Goal: Transaction & Acquisition: Subscribe to service/newsletter

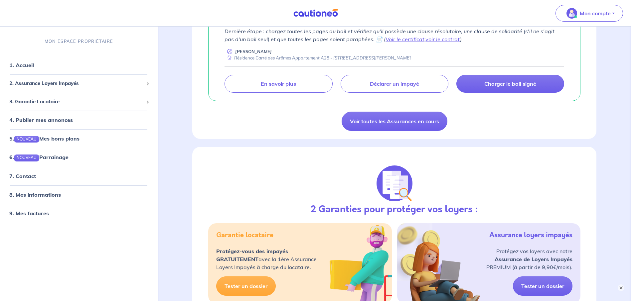
scroll to position [166, 0]
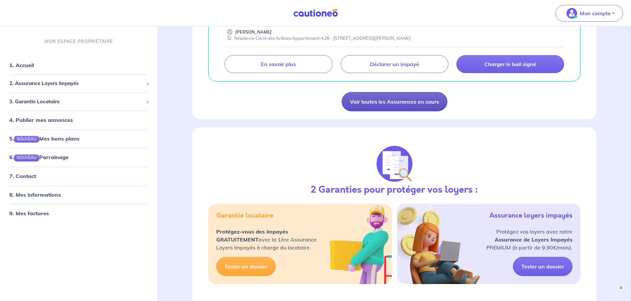
click at [372, 106] on link "Voir toutes les Assurances en cours" at bounding box center [395, 101] width 106 height 19
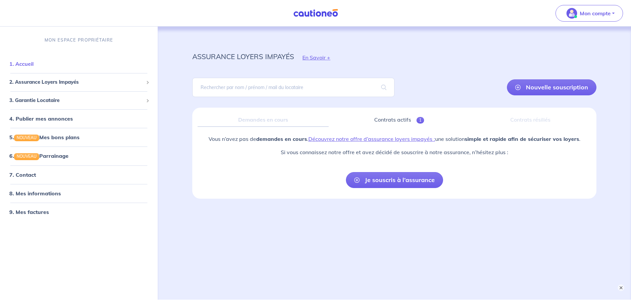
click at [25, 63] on link "1. Accueil" at bounding box center [21, 64] width 24 height 7
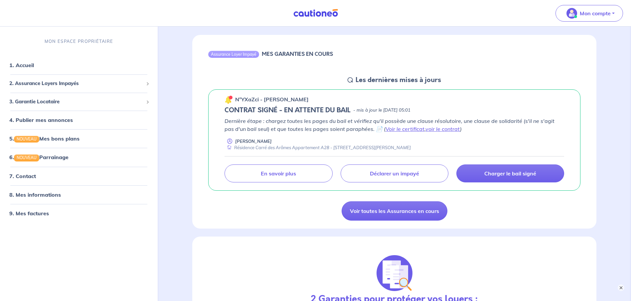
scroll to position [67, 0]
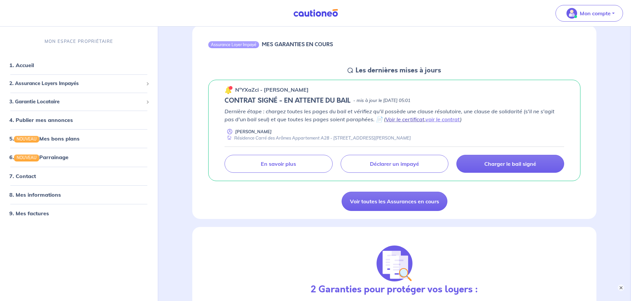
click at [386, 120] on link "Voir le certificat" at bounding box center [404, 119] width 39 height 7
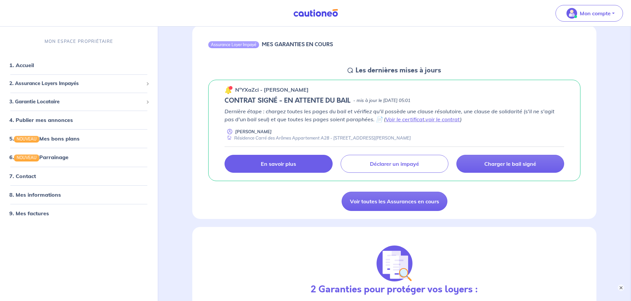
click at [286, 164] on p "En savoir plus" at bounding box center [278, 164] width 35 height 7
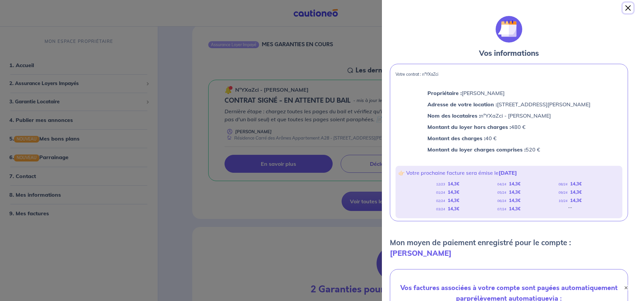
click at [630, 6] on button "Close" at bounding box center [628, 8] width 11 height 11
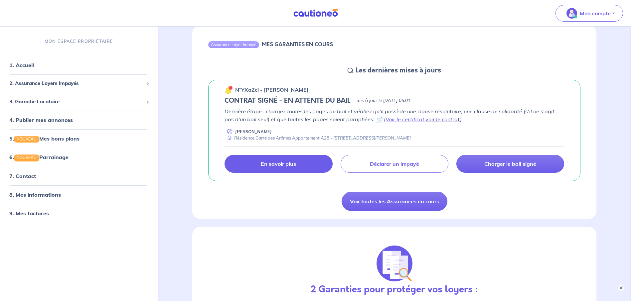
click at [431, 121] on link "voir le contrat" at bounding box center [442, 119] width 35 height 7
click at [36, 81] on span "2. Assurance Loyers Impayés" at bounding box center [76, 84] width 134 height 8
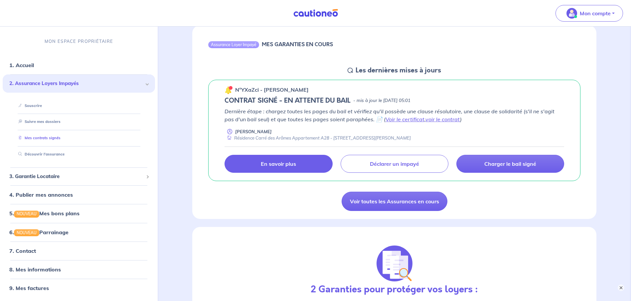
click at [34, 137] on link "Mes contrats signés" at bounding box center [38, 138] width 45 height 5
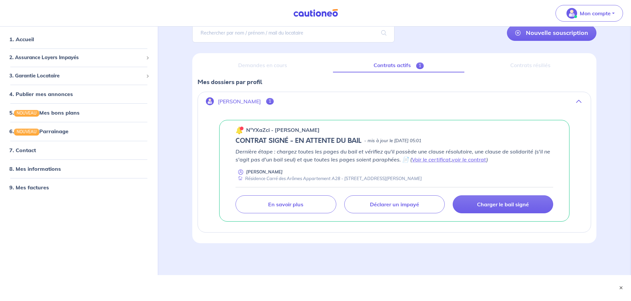
scroll to position [55, 0]
click at [25, 56] on span "2. Assurance Loyers Impayés" at bounding box center [76, 57] width 134 height 8
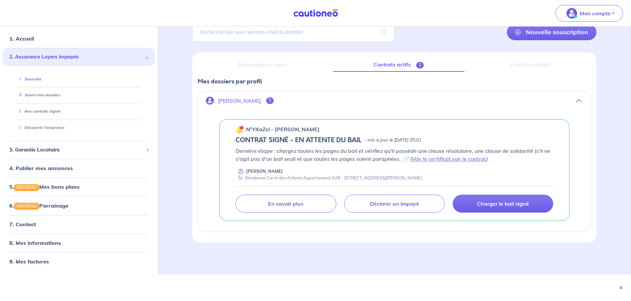
click at [36, 77] on link "Souscrire" at bounding box center [29, 78] width 26 height 5
click at [39, 243] on link "8. Mes informations" at bounding box center [34, 242] width 50 height 7
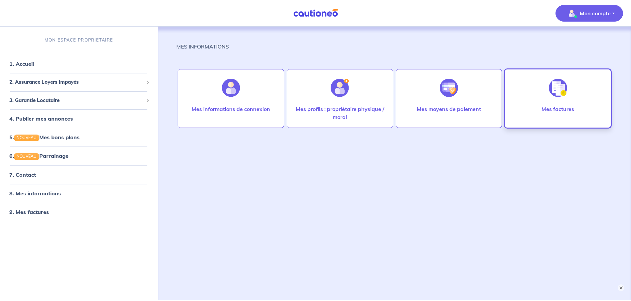
click at [554, 104] on div at bounding box center [557, 88] width 29 height 34
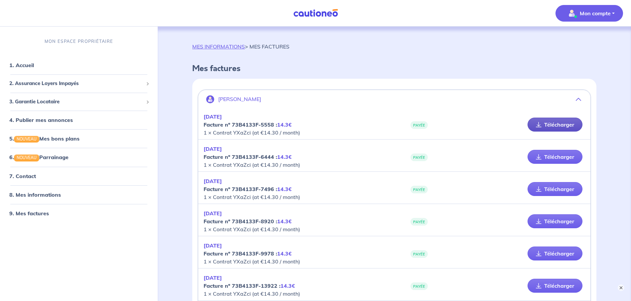
click at [553, 126] on link "Télécharger" at bounding box center [554, 125] width 55 height 14
click at [33, 65] on link "1. Accueil" at bounding box center [21, 65] width 24 height 7
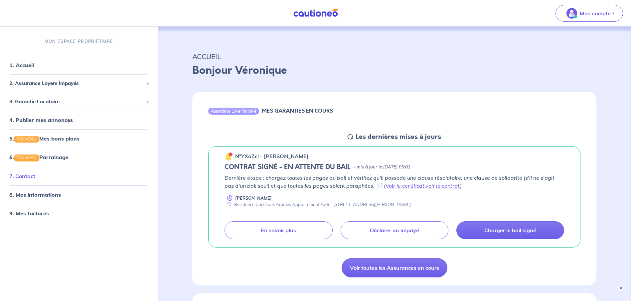
click at [34, 176] on link "7. Contact" at bounding box center [22, 176] width 26 height 7
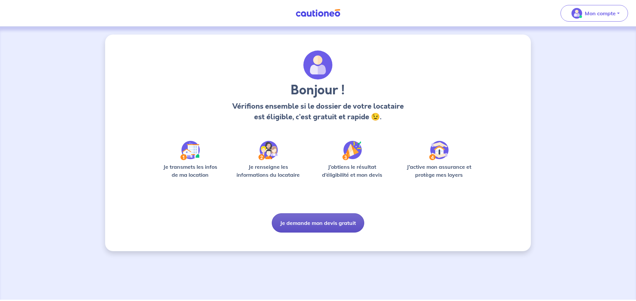
click at [298, 221] on button "Je demande mon devis gratuit" at bounding box center [318, 223] width 92 height 19
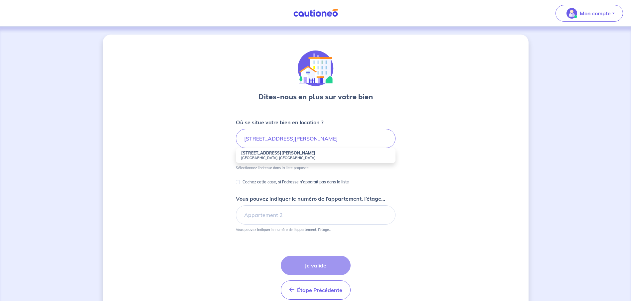
click at [274, 154] on li "[STREET_ADDRESS][PERSON_NAME]" at bounding box center [316, 155] width 160 height 15
type input "[STREET_ADDRESS][PERSON_NAME]"
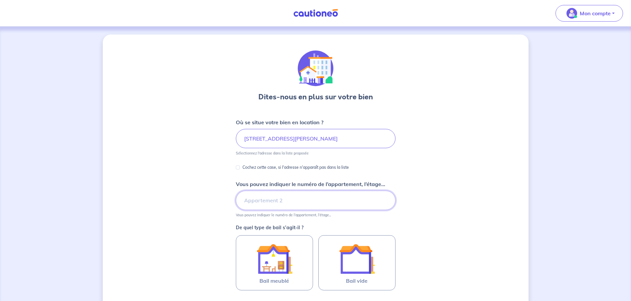
click at [259, 206] on input "Vous pouvez indiquer le numéro de l’appartement, l’étage..." at bounding box center [316, 200] width 160 height 19
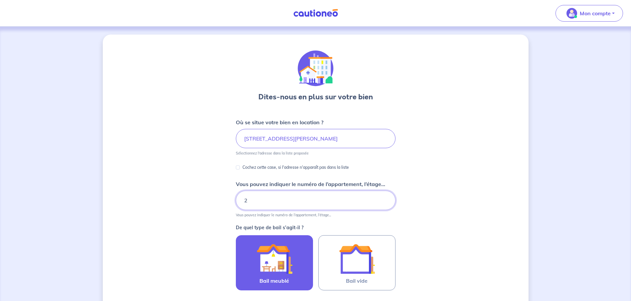
type input "2"
click at [275, 270] on img at bounding box center [274, 259] width 36 height 36
click at [0, 0] on input "Bail meublé" at bounding box center [0, 0] width 0 height 0
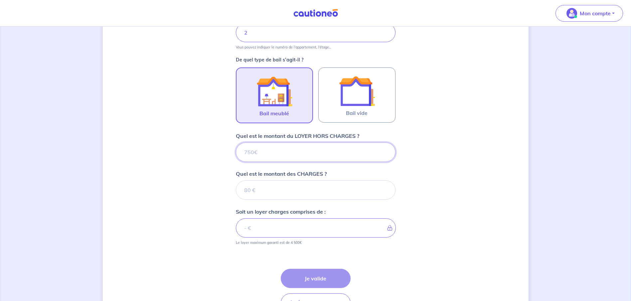
scroll to position [170, 0]
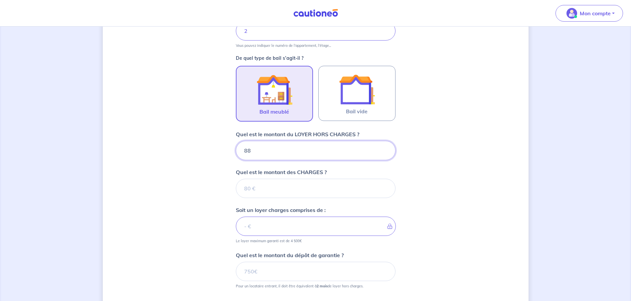
type input "880"
click at [254, 194] on input "Quel est le montant des CHARGES ?" at bounding box center [316, 188] width 160 height 19
type input "40"
type input "920"
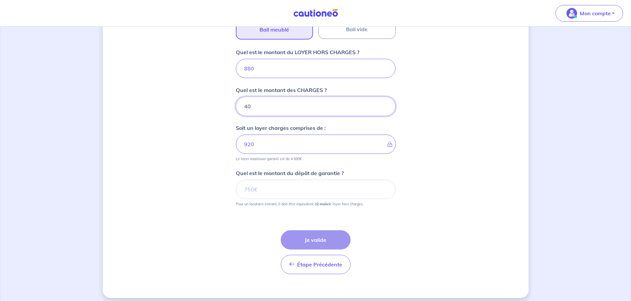
scroll to position [257, 0]
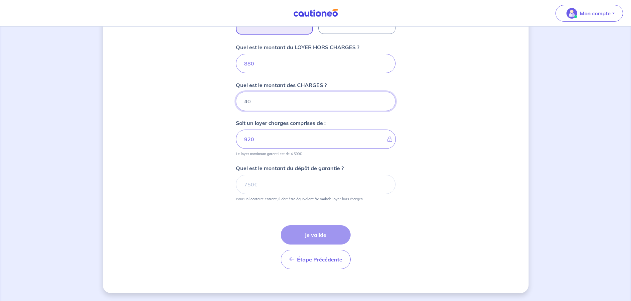
type input "40"
click at [252, 188] on input "Quel est le montant du dépôt de garantie ?" at bounding box center [316, 184] width 160 height 19
type input "1760"
click at [321, 233] on button "Je valide" at bounding box center [316, 234] width 70 height 19
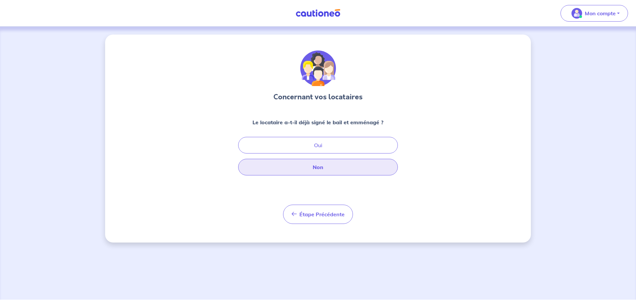
click at [316, 165] on button "Non" at bounding box center [318, 167] width 160 height 17
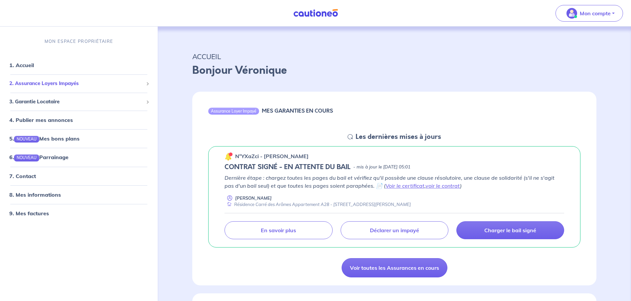
click at [32, 83] on span "2. Assurance Loyers Impayés" at bounding box center [76, 84] width 134 height 8
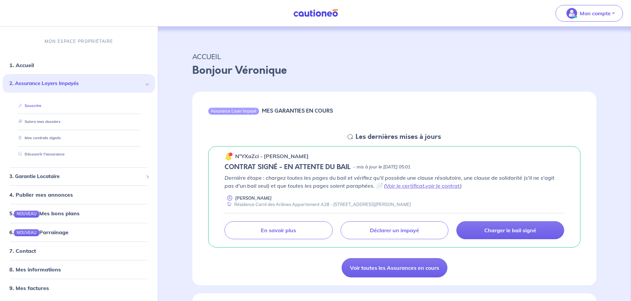
click at [34, 106] on link "Souscrire" at bounding box center [29, 105] width 26 height 5
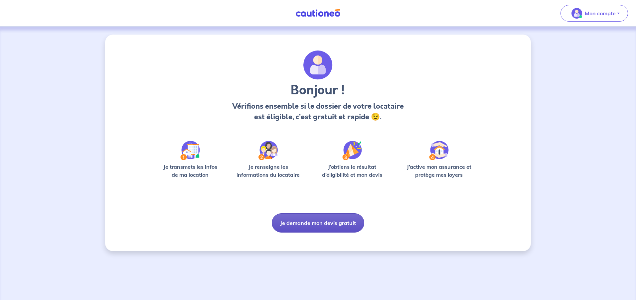
click at [320, 223] on button "Je demande mon devis gratuit" at bounding box center [318, 223] width 92 height 19
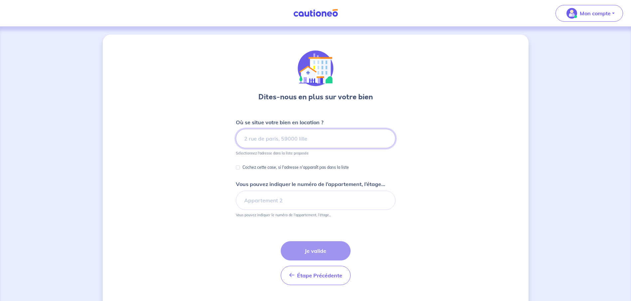
click at [267, 140] on input at bounding box center [316, 138] width 160 height 19
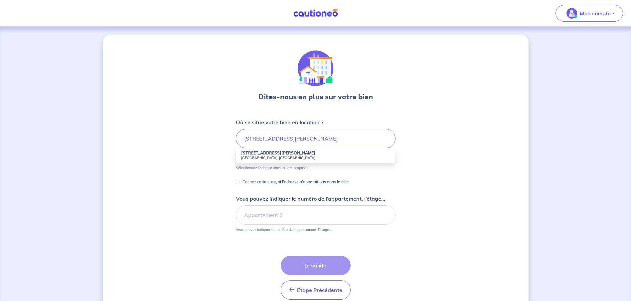
click at [265, 159] on small "[GEOGRAPHIC_DATA], [GEOGRAPHIC_DATA]" at bounding box center [315, 158] width 149 height 5
type input "[STREET_ADDRESS][PERSON_NAME]"
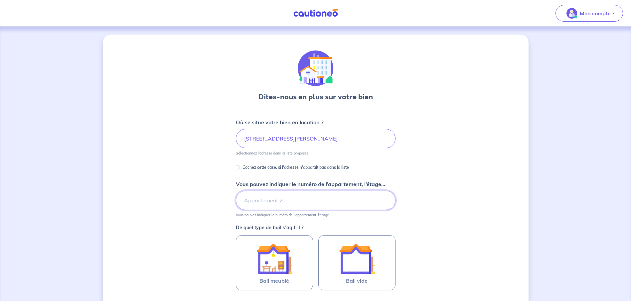
click at [263, 200] on input "Vous pouvez indiquer le numéro de l’appartement, l’étage..." at bounding box center [316, 200] width 160 height 19
type input "é"
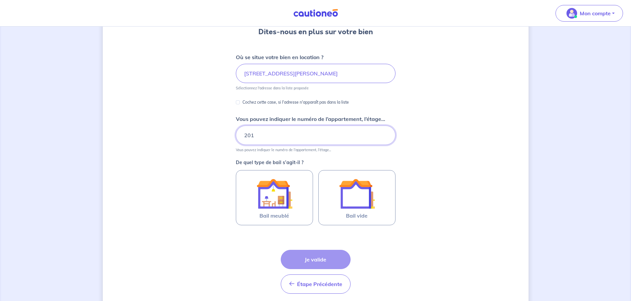
scroll to position [90, 0]
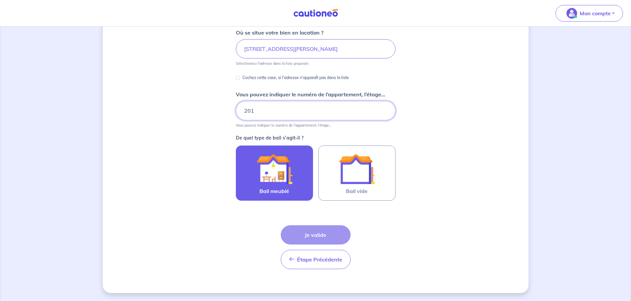
type input "201"
click at [265, 186] on img at bounding box center [274, 169] width 36 height 36
click at [0, 0] on input "Bail meublé" at bounding box center [0, 0] width 0 height 0
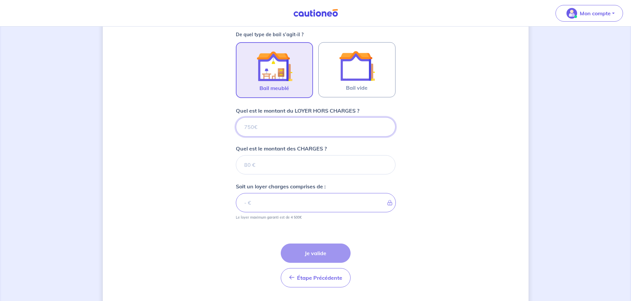
scroll to position [212, 0]
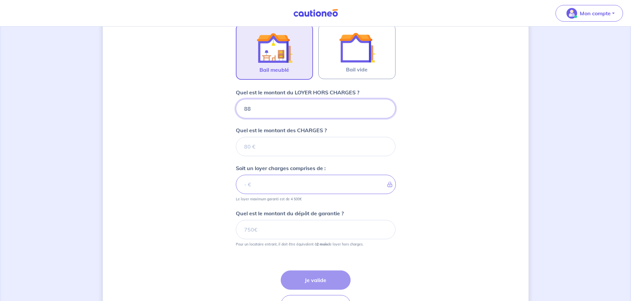
type input "880"
click at [254, 149] on input "Quel est le montant des CHARGES ?" at bounding box center [316, 146] width 160 height 19
type input "40"
type input "920"
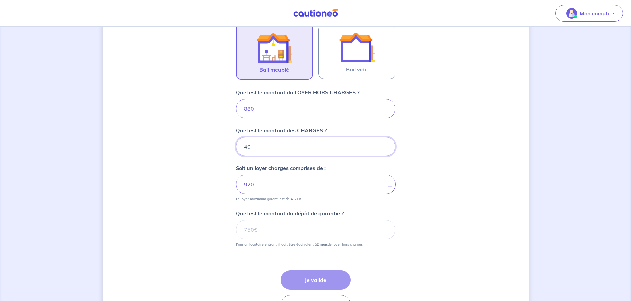
type input "40"
click at [255, 228] on input "Quel est le montant du dépôt de garantie ?" at bounding box center [316, 229] width 160 height 19
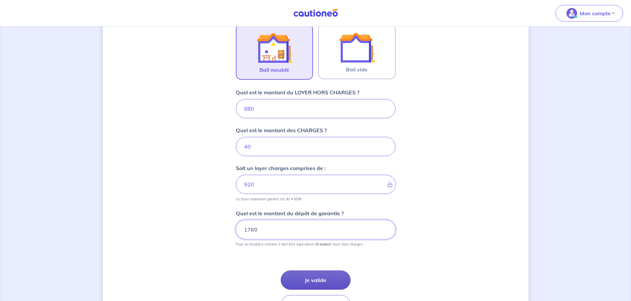
type input "1760"
click at [308, 280] on button "Je valide" at bounding box center [316, 280] width 70 height 19
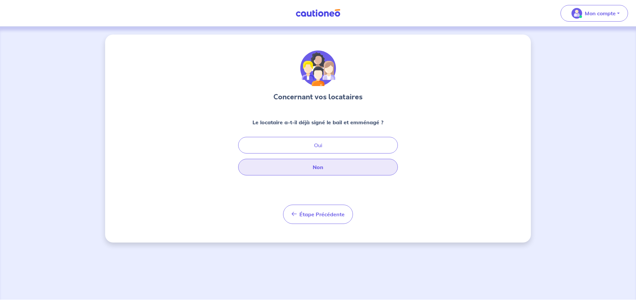
click at [318, 169] on button "Non" at bounding box center [318, 167] width 160 height 17
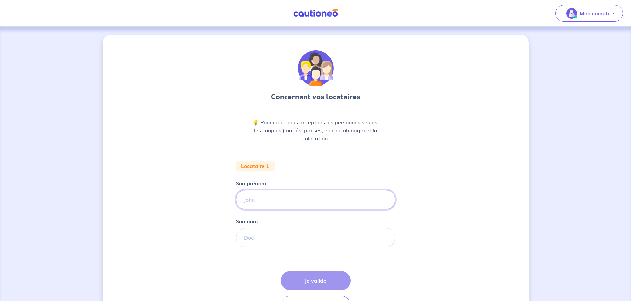
click at [288, 202] on input "Son prénom" at bounding box center [316, 199] width 160 height 19
type input "DRISS"
click at [289, 233] on input "Son nom" at bounding box center [316, 237] width 160 height 19
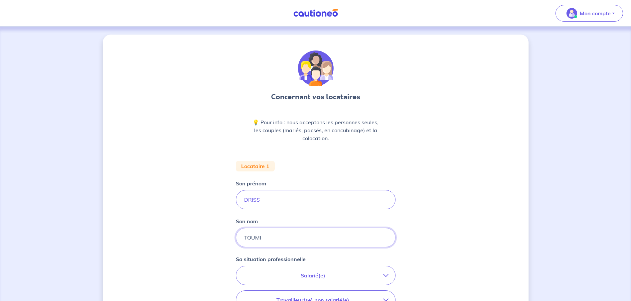
type input "TOUMI"
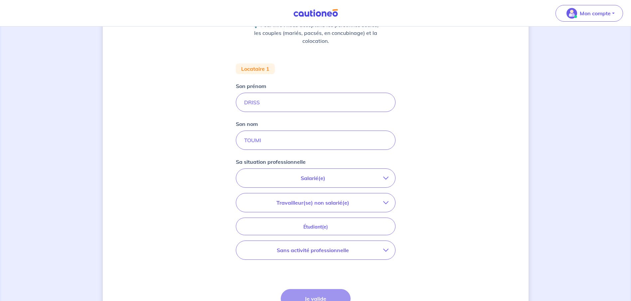
scroll to position [100, 0]
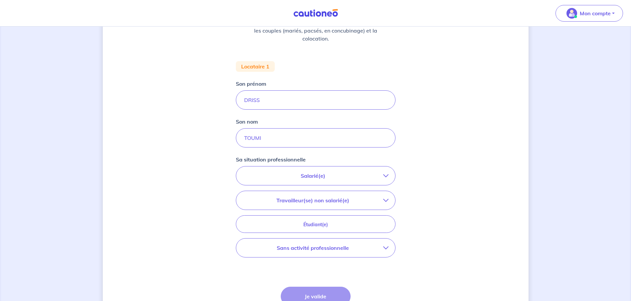
click at [309, 178] on p "Salarié(e)" at bounding box center [313, 176] width 140 height 8
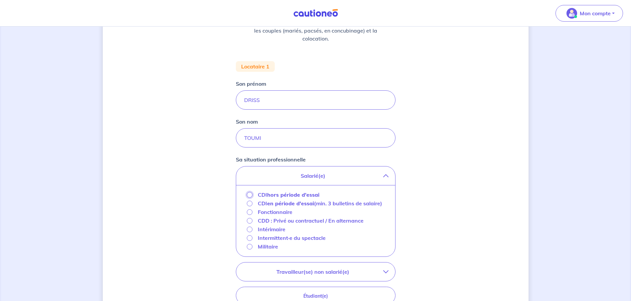
click at [248, 195] on input "CDI hors période d'essai" at bounding box center [250, 195] width 6 height 6
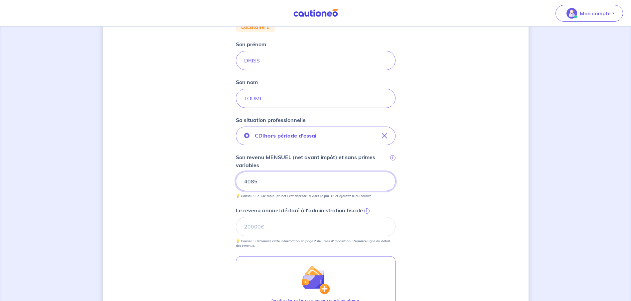
scroll to position [128, 0]
